Goal: Find specific page/section

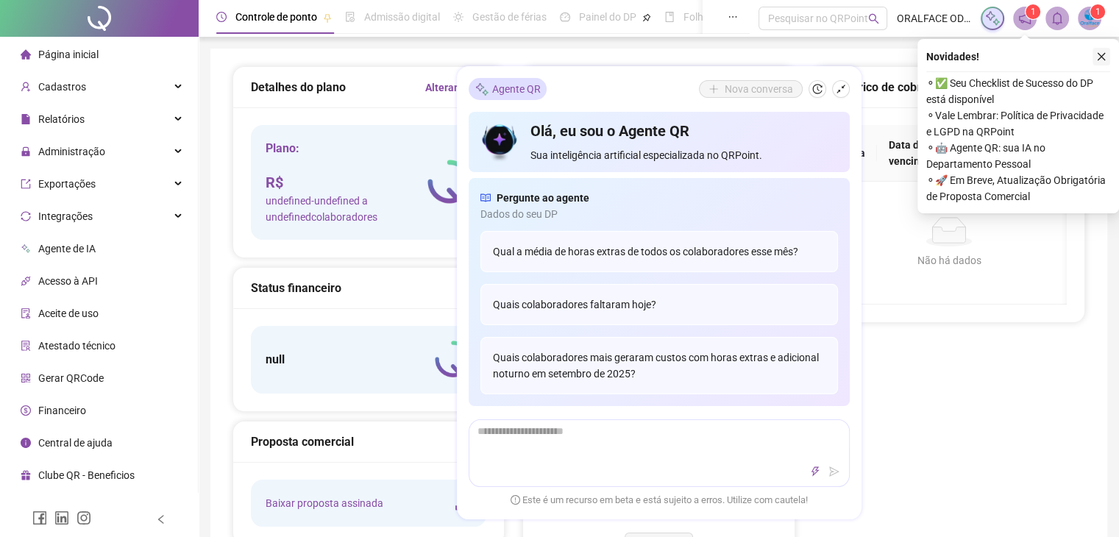
click at [1101, 57] on icon "close" at bounding box center [1101, 56] width 10 height 10
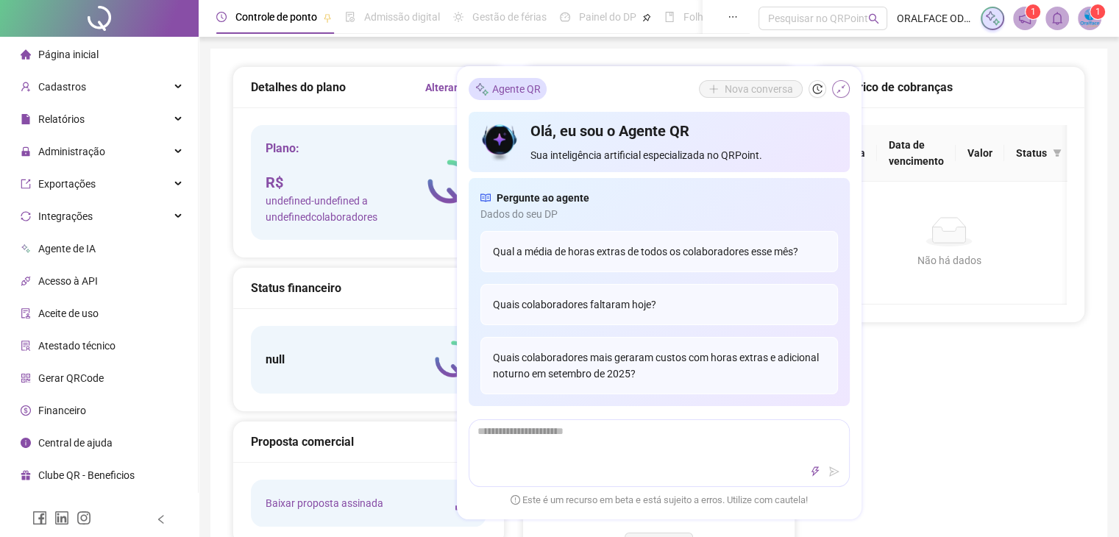
click at [845, 92] on button "button" at bounding box center [841, 89] width 18 height 18
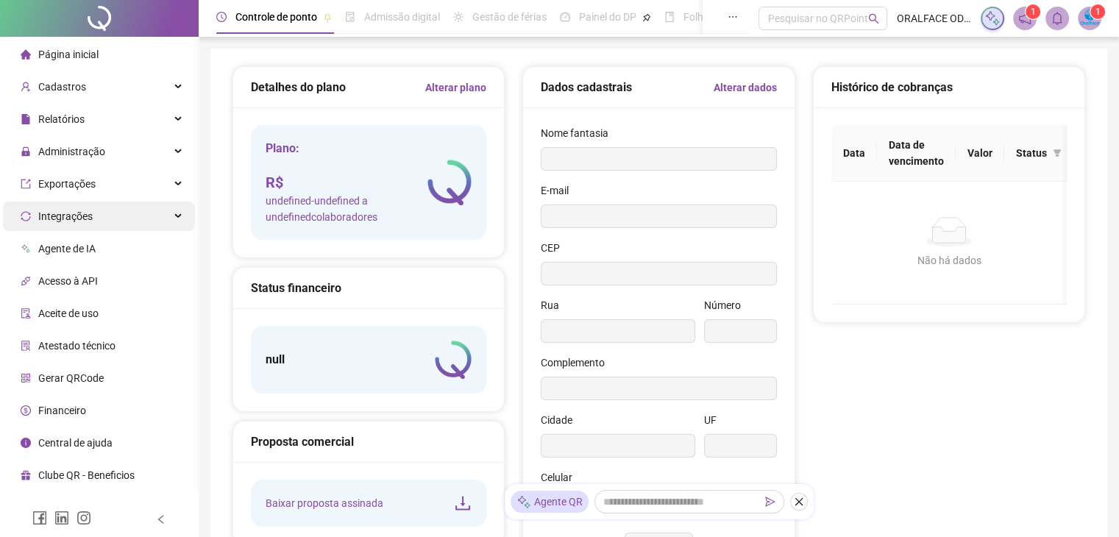
click at [166, 219] on div "Integrações" at bounding box center [99, 215] width 192 height 29
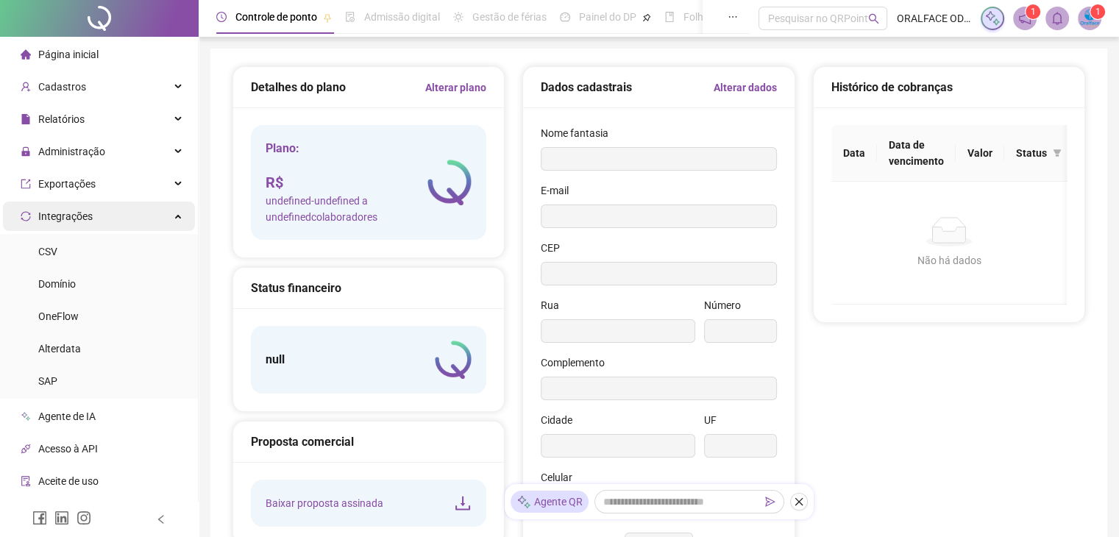
click at [166, 219] on div "Integrações" at bounding box center [99, 215] width 192 height 29
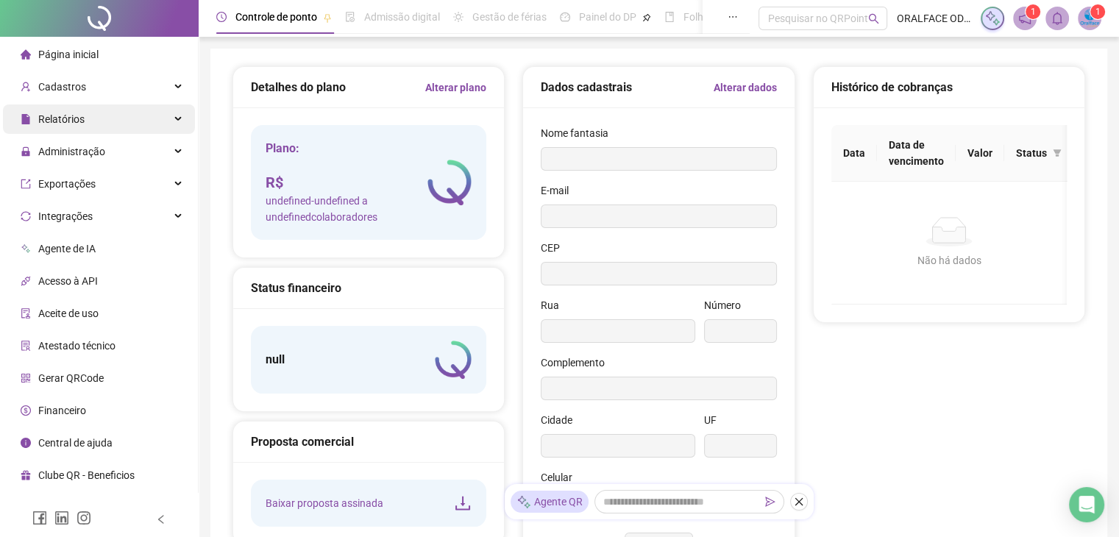
click at [121, 123] on div "Relatórios" at bounding box center [99, 118] width 192 height 29
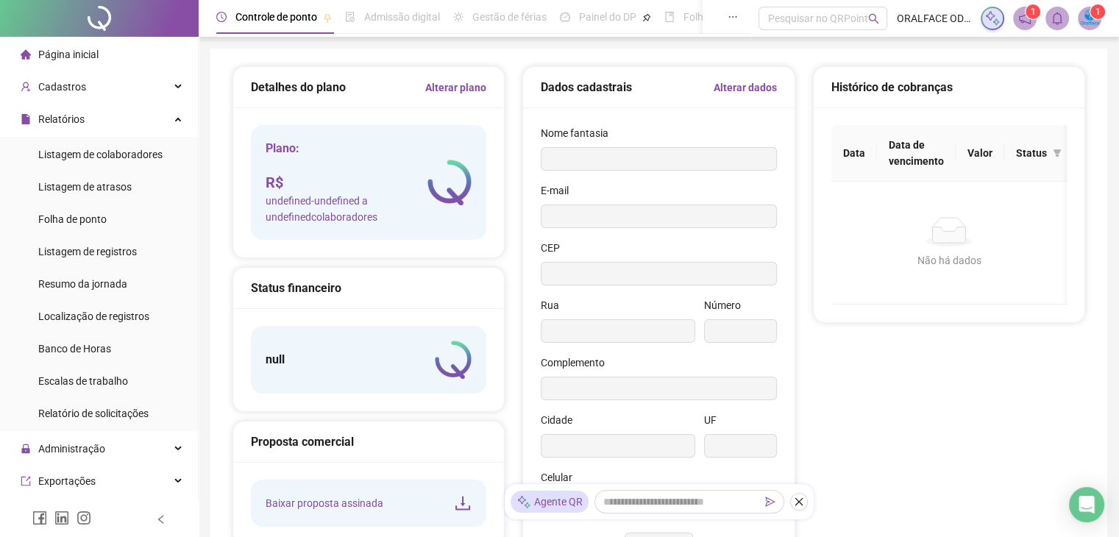
drag, startPoint x: 165, startPoint y: 121, endPoint x: 141, endPoint y: 170, distance: 54.6
click at [165, 121] on div "Relatórios" at bounding box center [99, 118] width 192 height 29
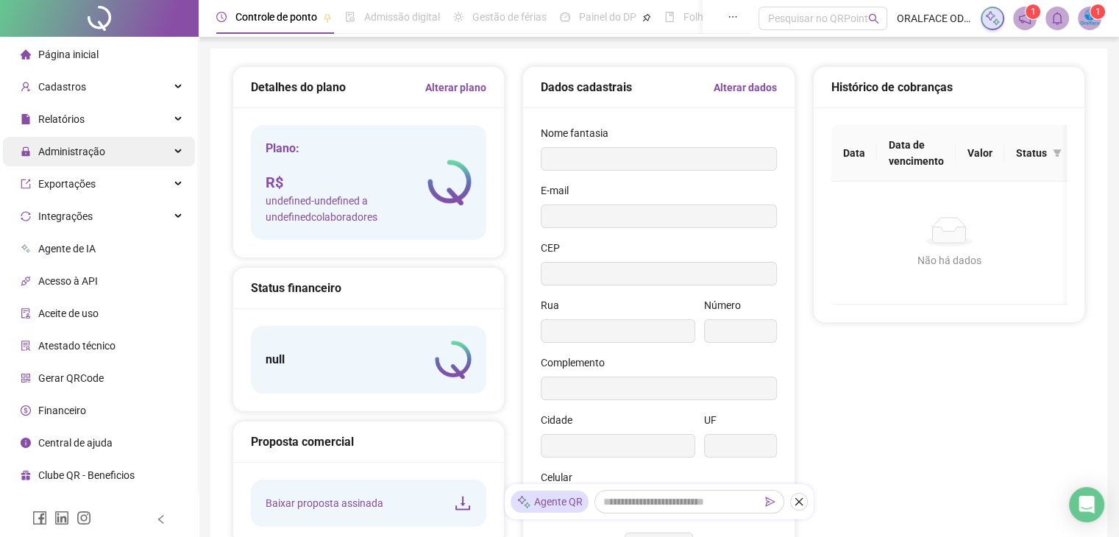
click at [120, 152] on div "Administração" at bounding box center [99, 151] width 192 height 29
